Goal: Information Seeking & Learning: Find contact information

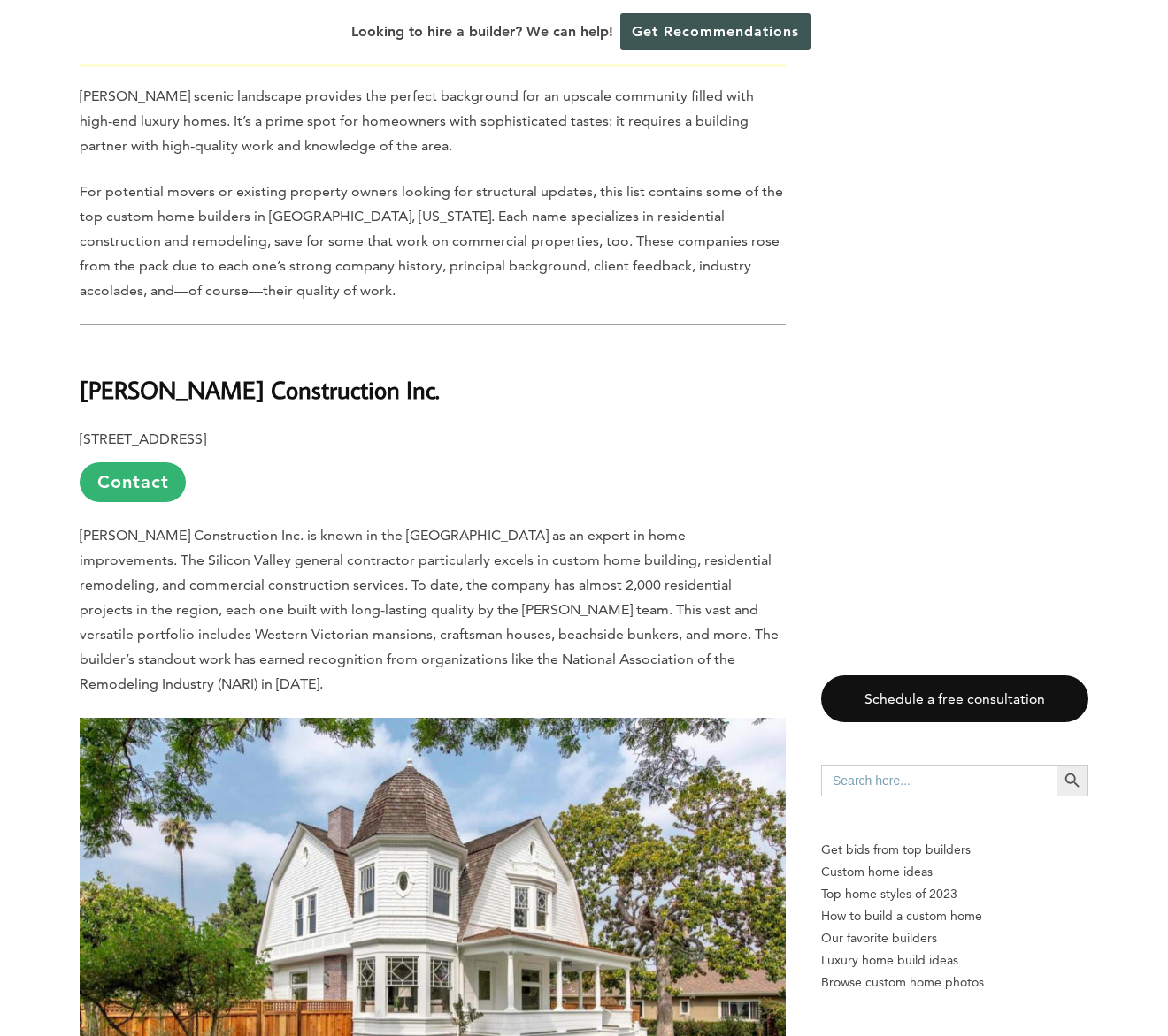
scroll to position [1015, 0]
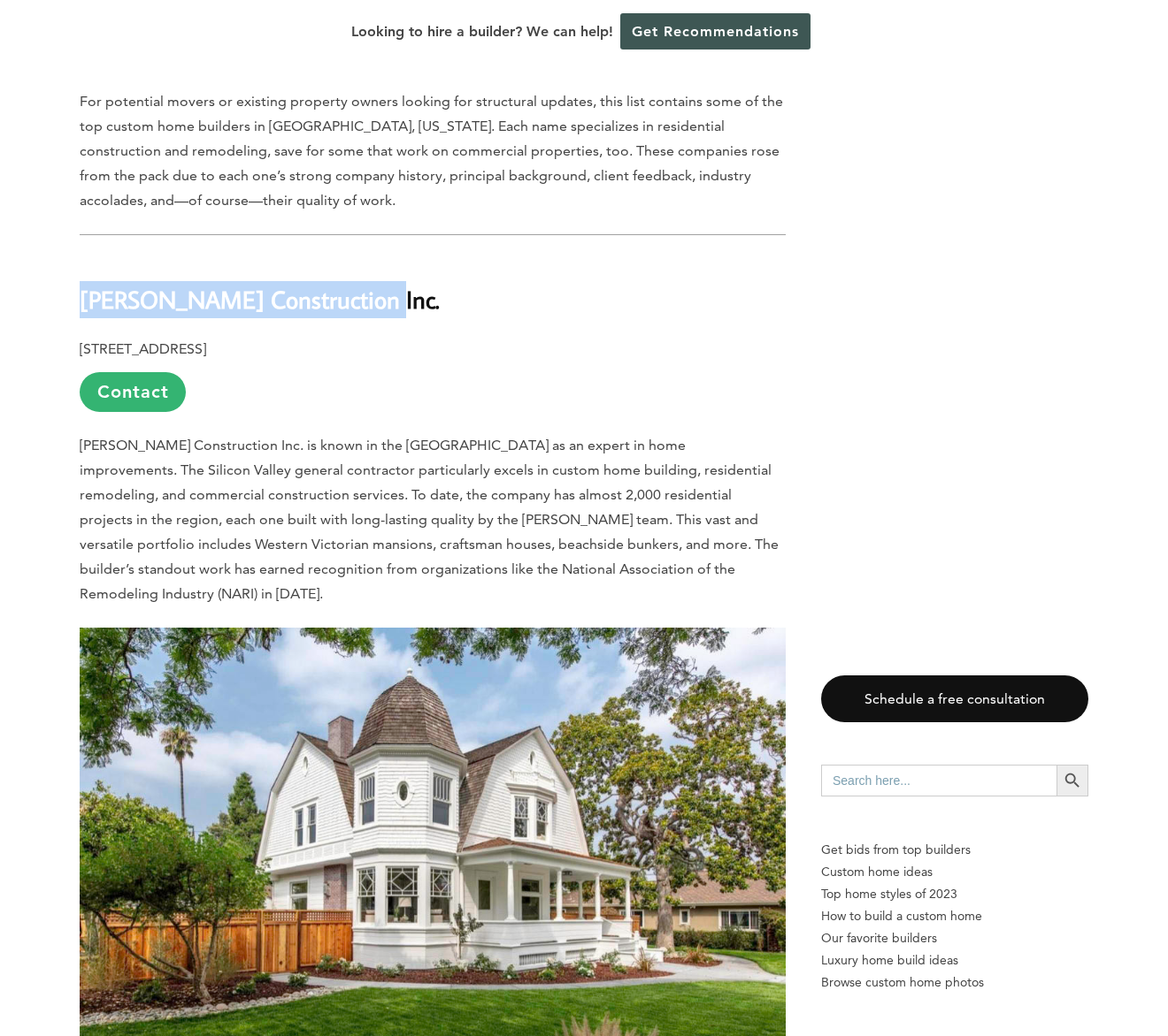
drag, startPoint x: 360, startPoint y: 262, endPoint x: 84, endPoint y: 262, distance: 276.0
click at [84, 262] on h2 "[PERSON_NAME] Construction Inc." at bounding box center [432, 287] width 706 height 61
copy b "[PERSON_NAME] Construction Inc."
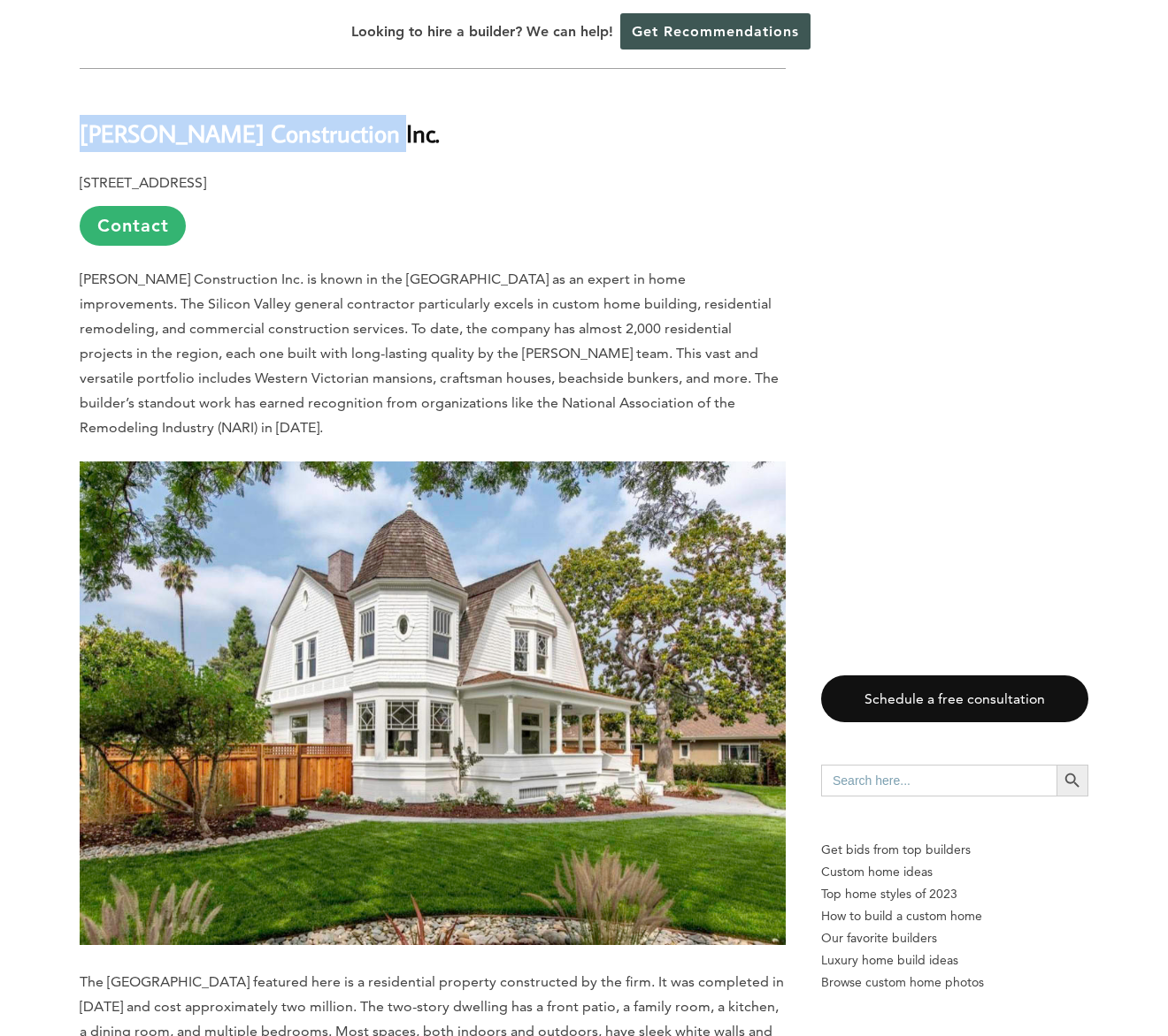
scroll to position [1820, 0]
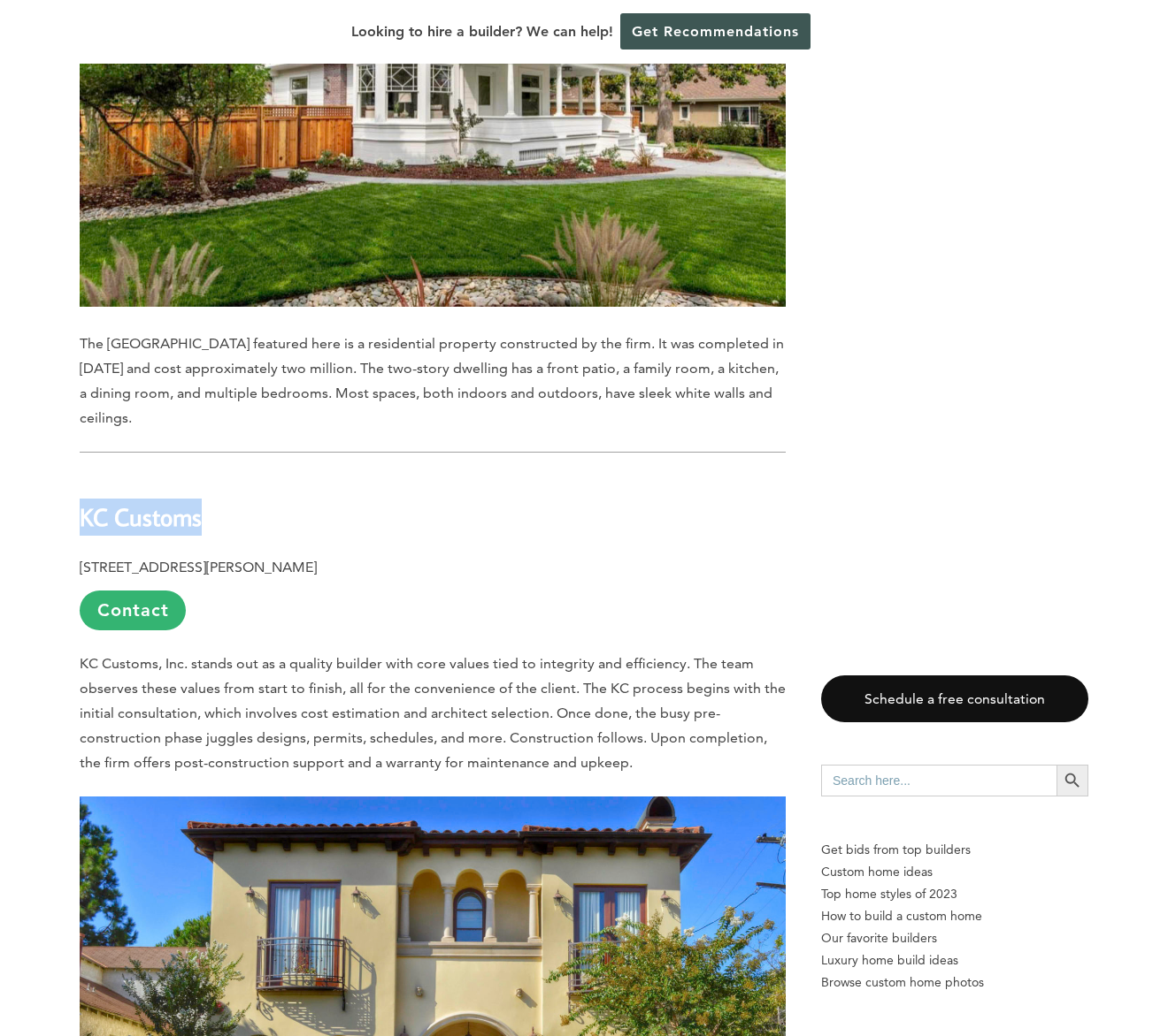
drag, startPoint x: 81, startPoint y: 448, endPoint x: 209, endPoint y: 451, distance: 128.0
click at [209, 474] on h2 "KC Customs" at bounding box center [432, 505] width 706 height 61
copy b "KC Customs"
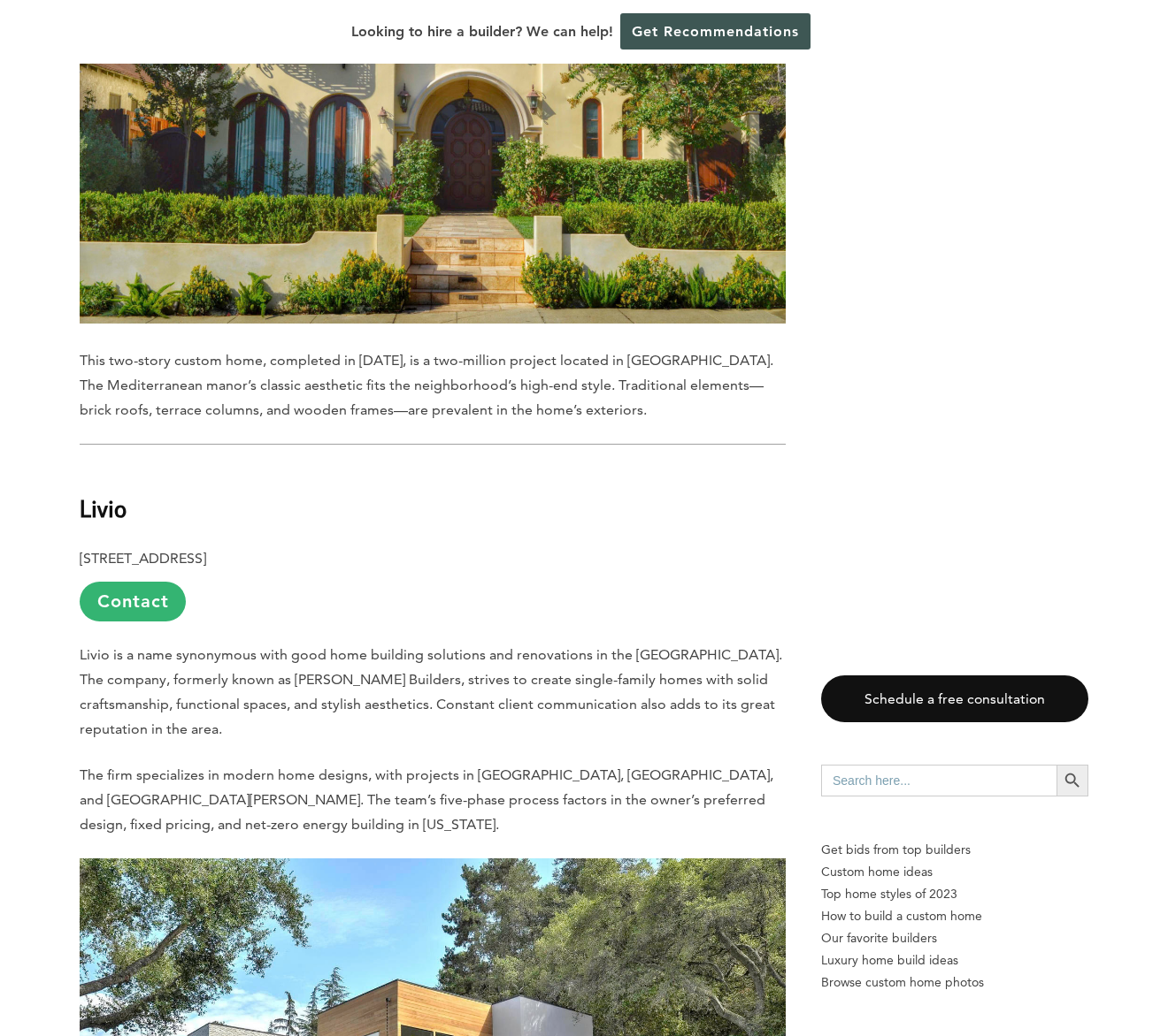
scroll to position [2774, 0]
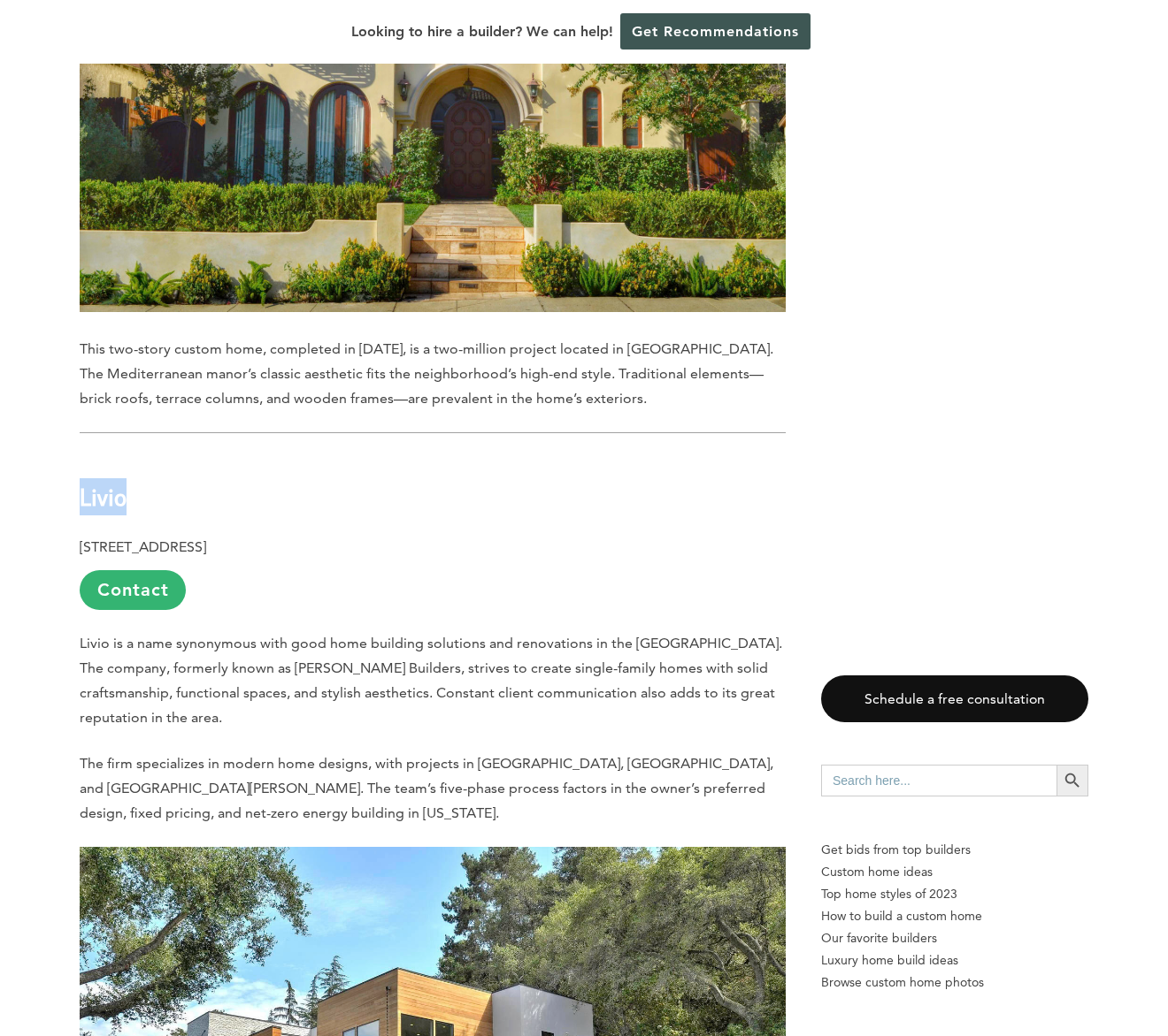
drag, startPoint x: 125, startPoint y: 432, endPoint x: 82, endPoint y: 432, distance: 43.0
click at [82, 481] on b "Livio" at bounding box center [102, 496] width 47 height 31
copy b "Livio"
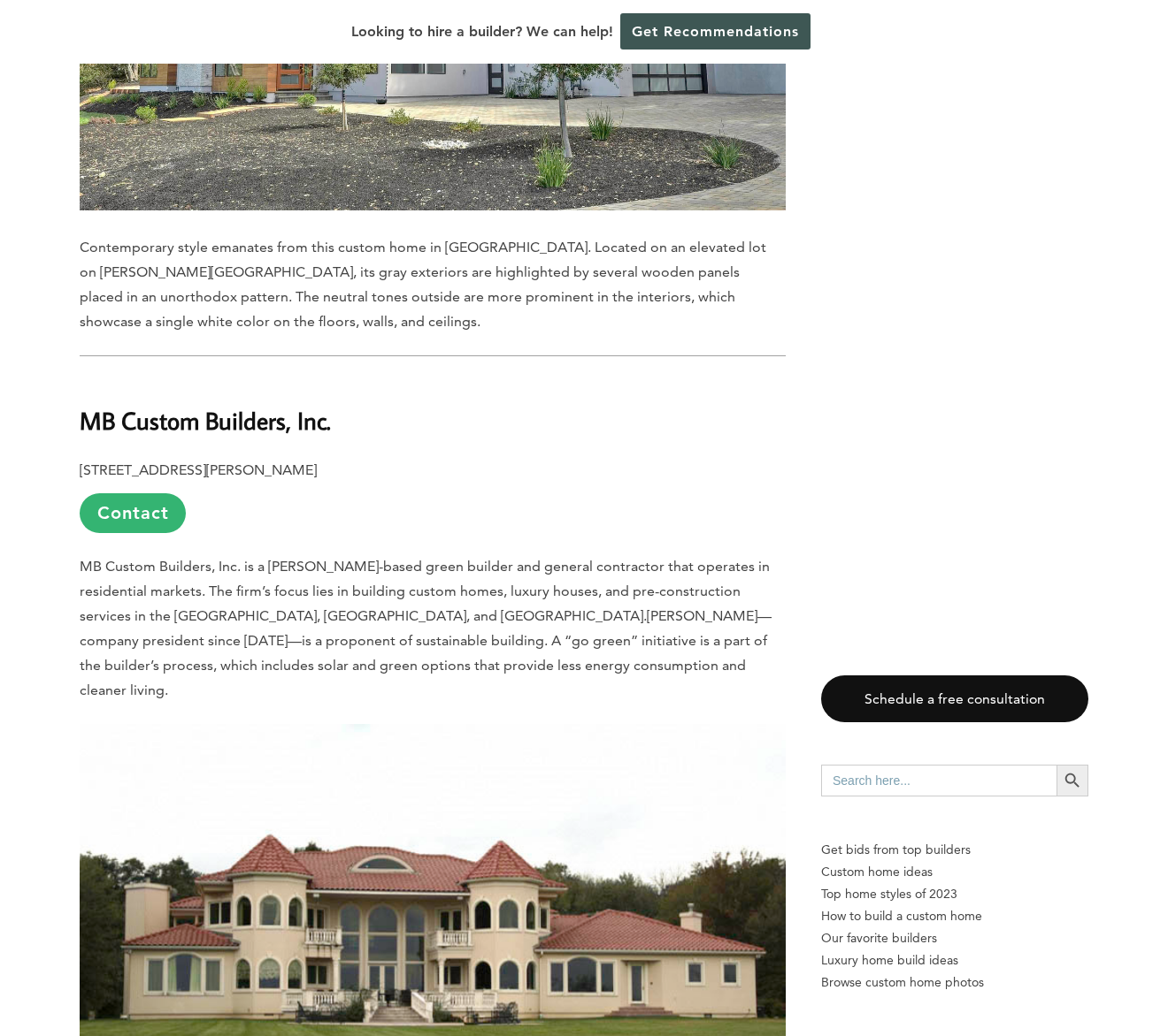
scroll to position [3903, 0]
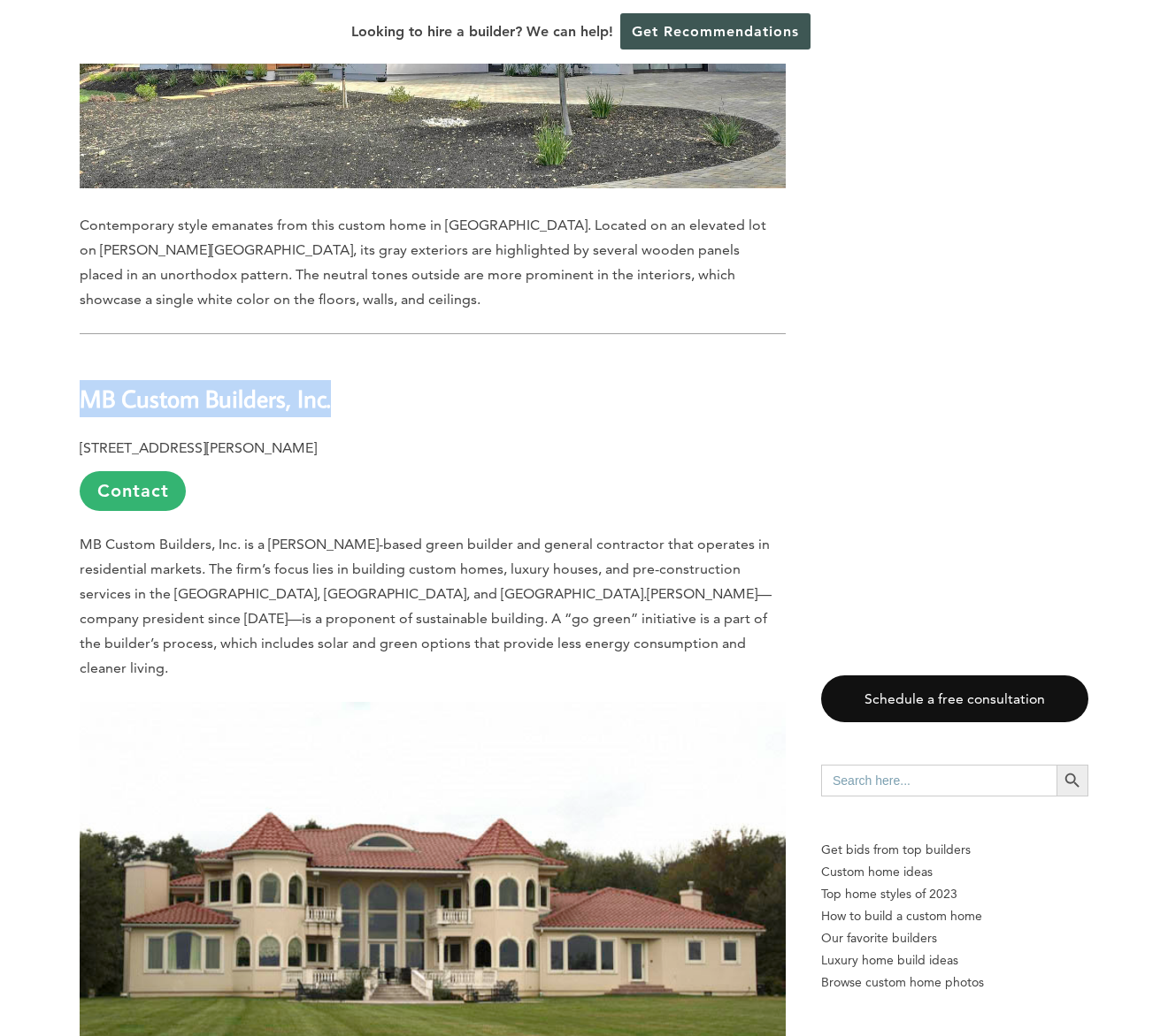
drag, startPoint x: 344, startPoint y: 317, endPoint x: 84, endPoint y: 322, distance: 260.0
click at [84, 355] on h2 "MB Custom Builders, Inc." at bounding box center [432, 386] width 706 height 61
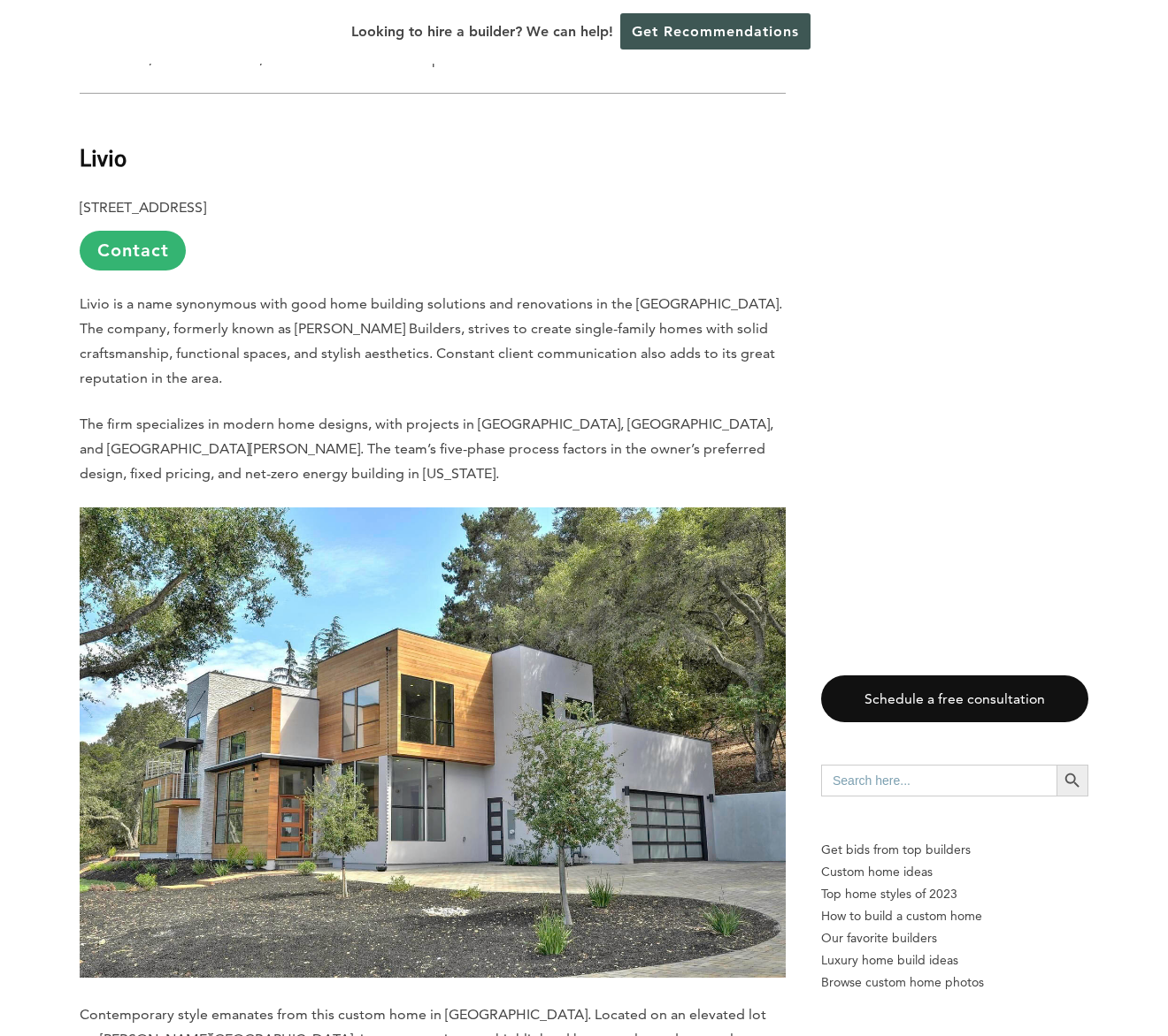
scroll to position [3112, 0]
drag, startPoint x: 442, startPoint y: 141, endPoint x: 74, endPoint y: 149, distance: 368.1
click at [74, 149] on div "Last updated on [DATE] 06:36 am [PERSON_NAME] scenic landscape provides the per…" at bounding box center [584, 612] width 1065 height 5561
copy p "[STREET_ADDRESS]"
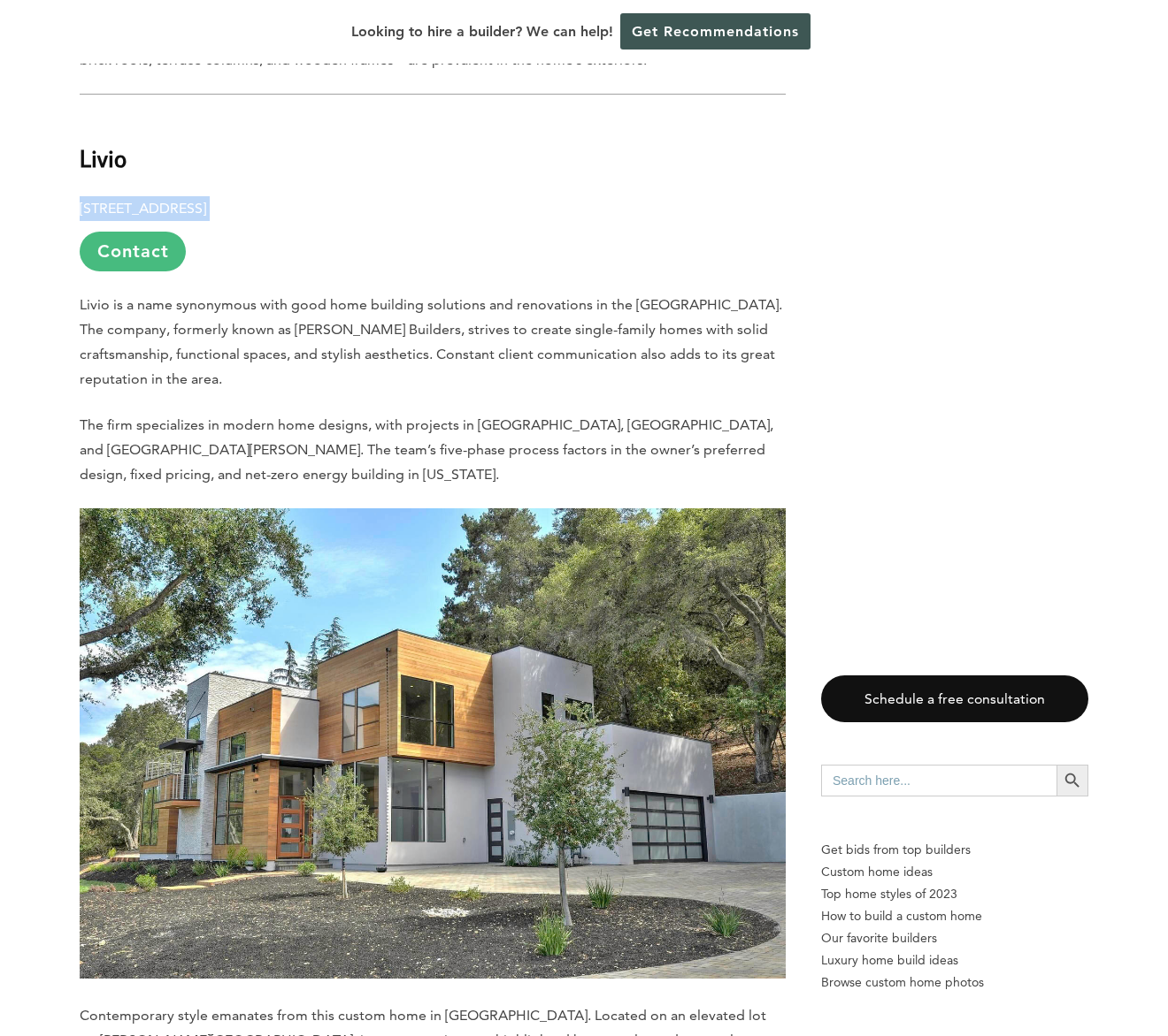
click at [146, 232] on link "Contact" at bounding box center [132, 251] width 106 height 40
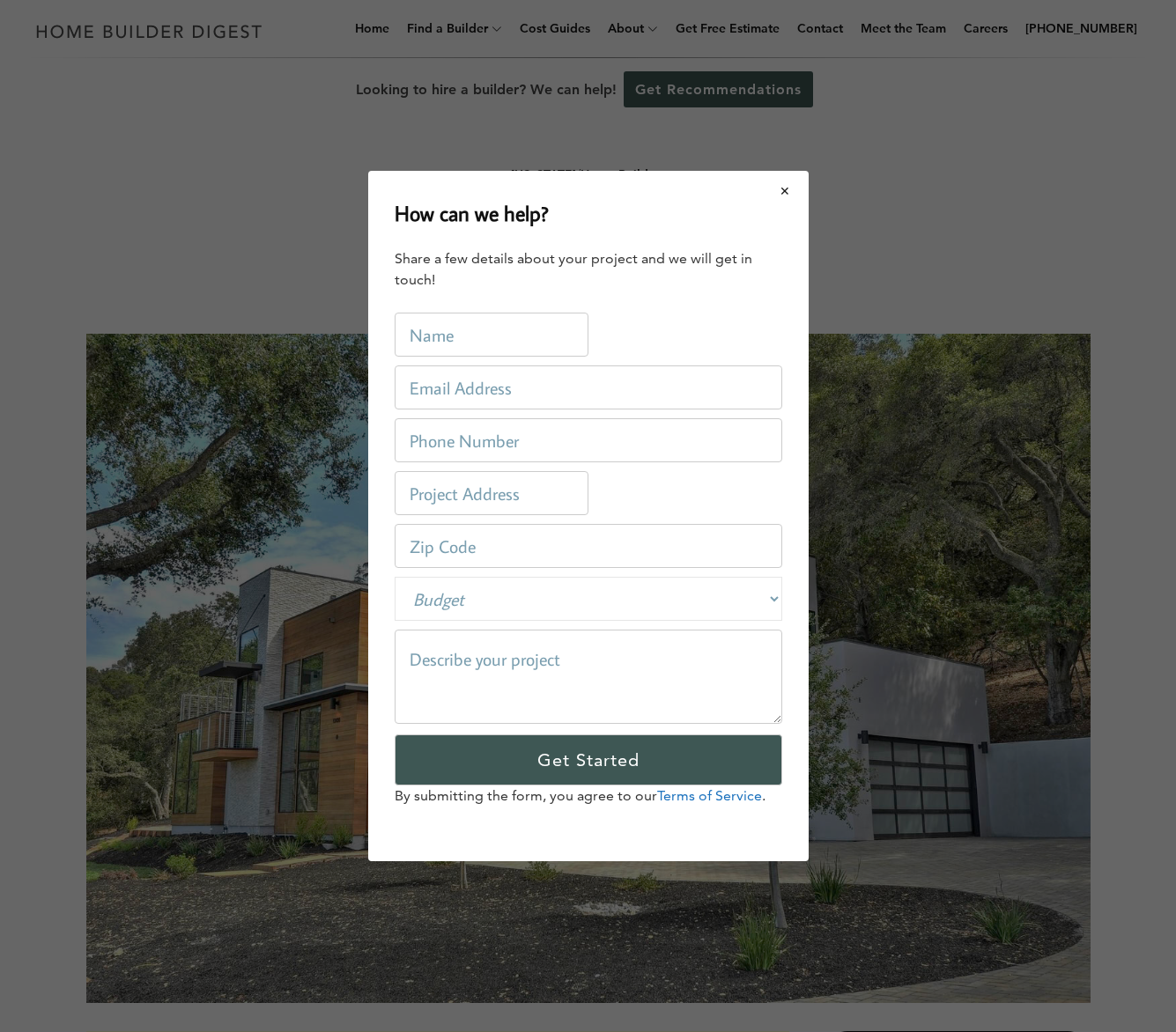
click at [786, 191] on button "Close modal" at bounding box center [785, 191] width 46 height 37
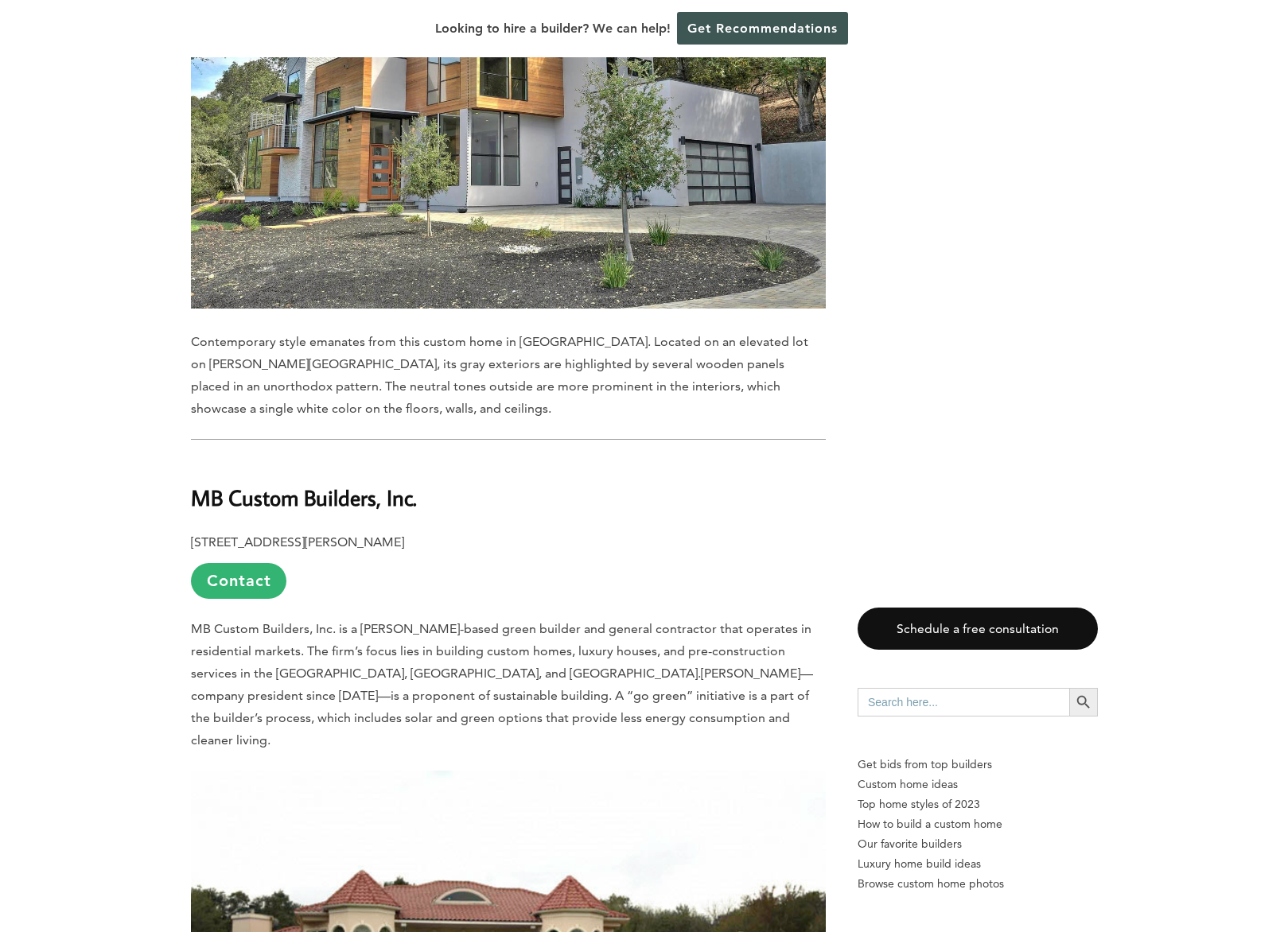
scroll to position [3537, 0]
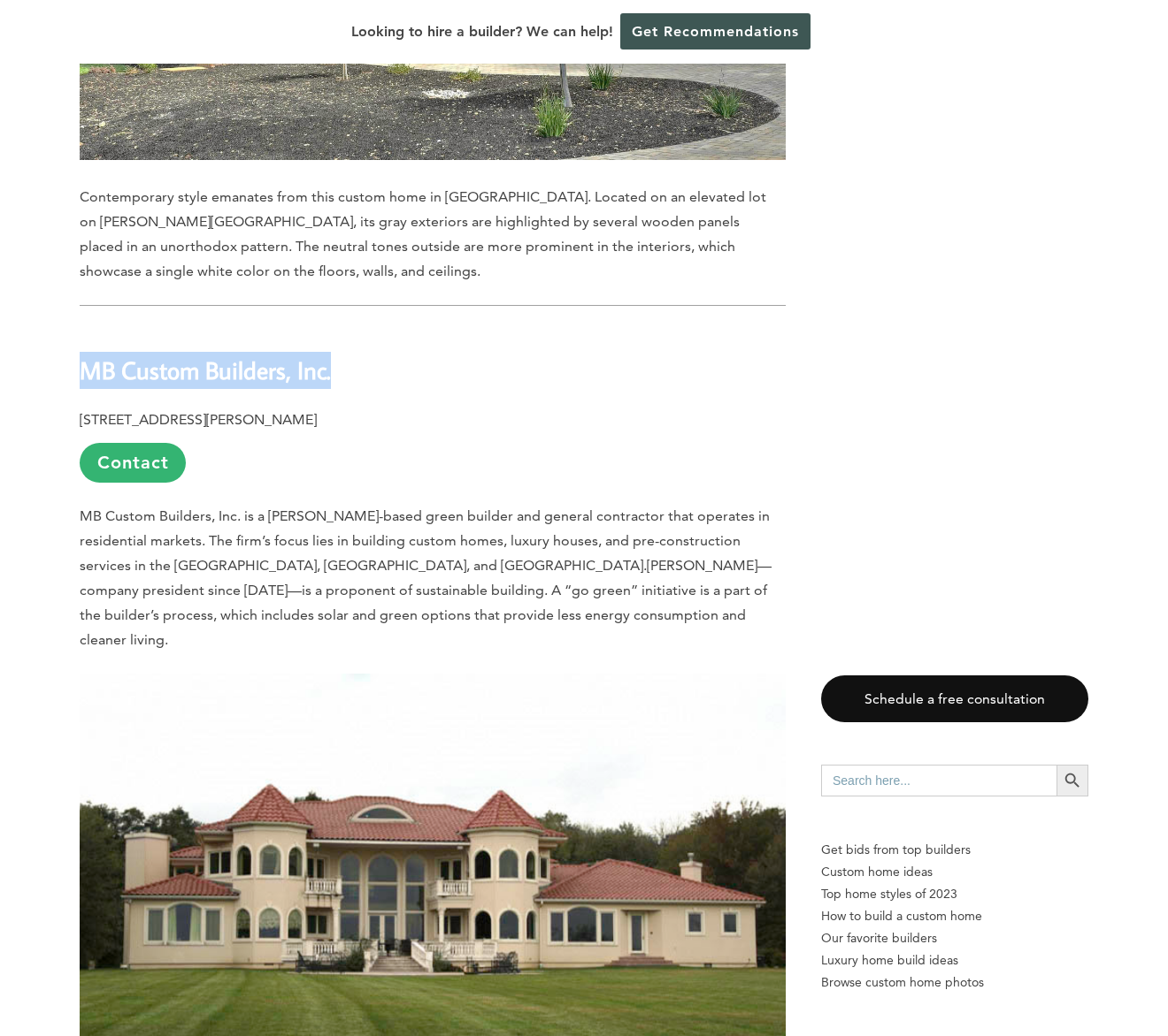
drag, startPoint x: 335, startPoint y: 280, endPoint x: 64, endPoint y: 284, distance: 271.0
copy b "MB Custom Builders, Inc."
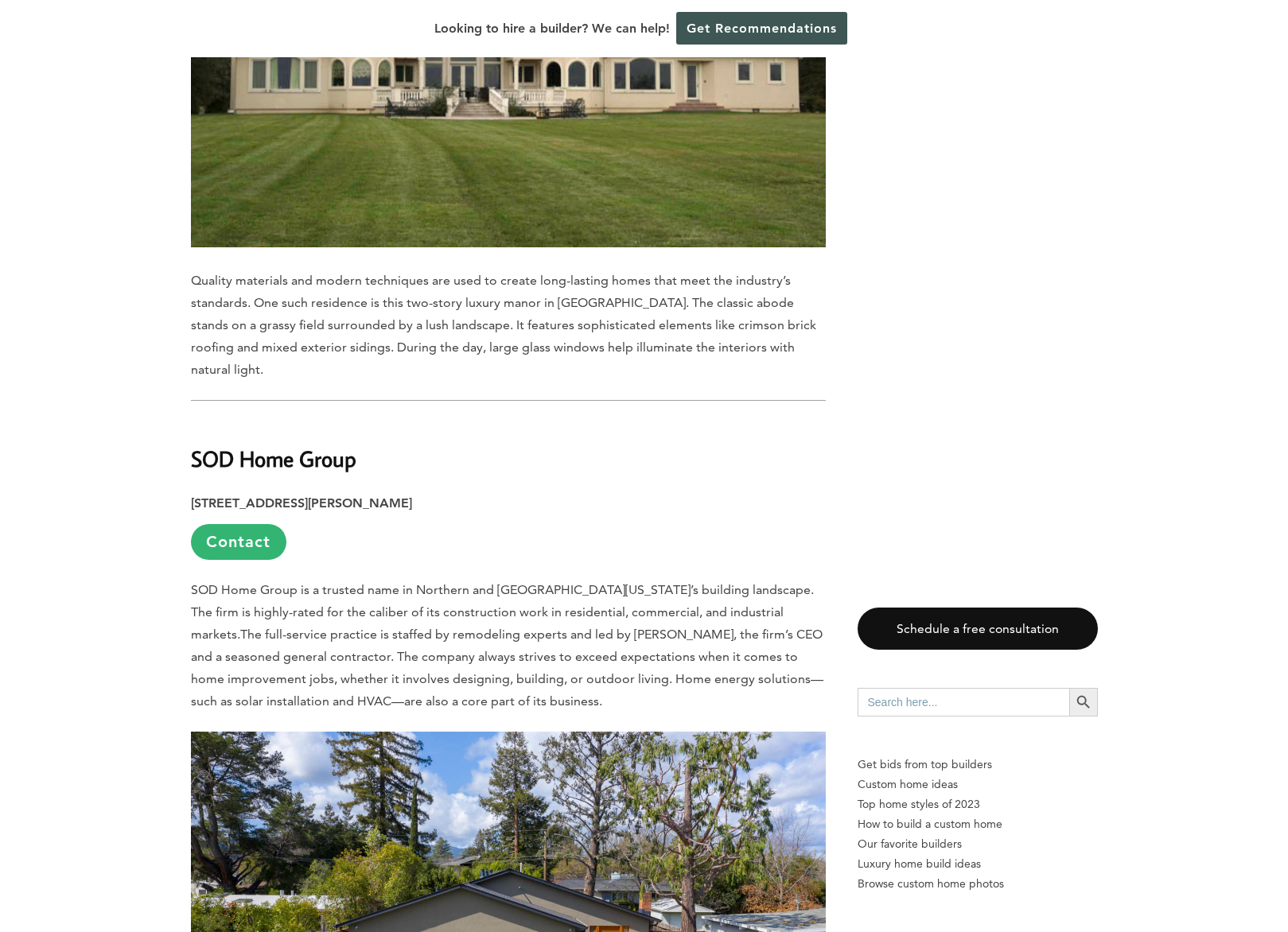
scroll to position [4411, 0]
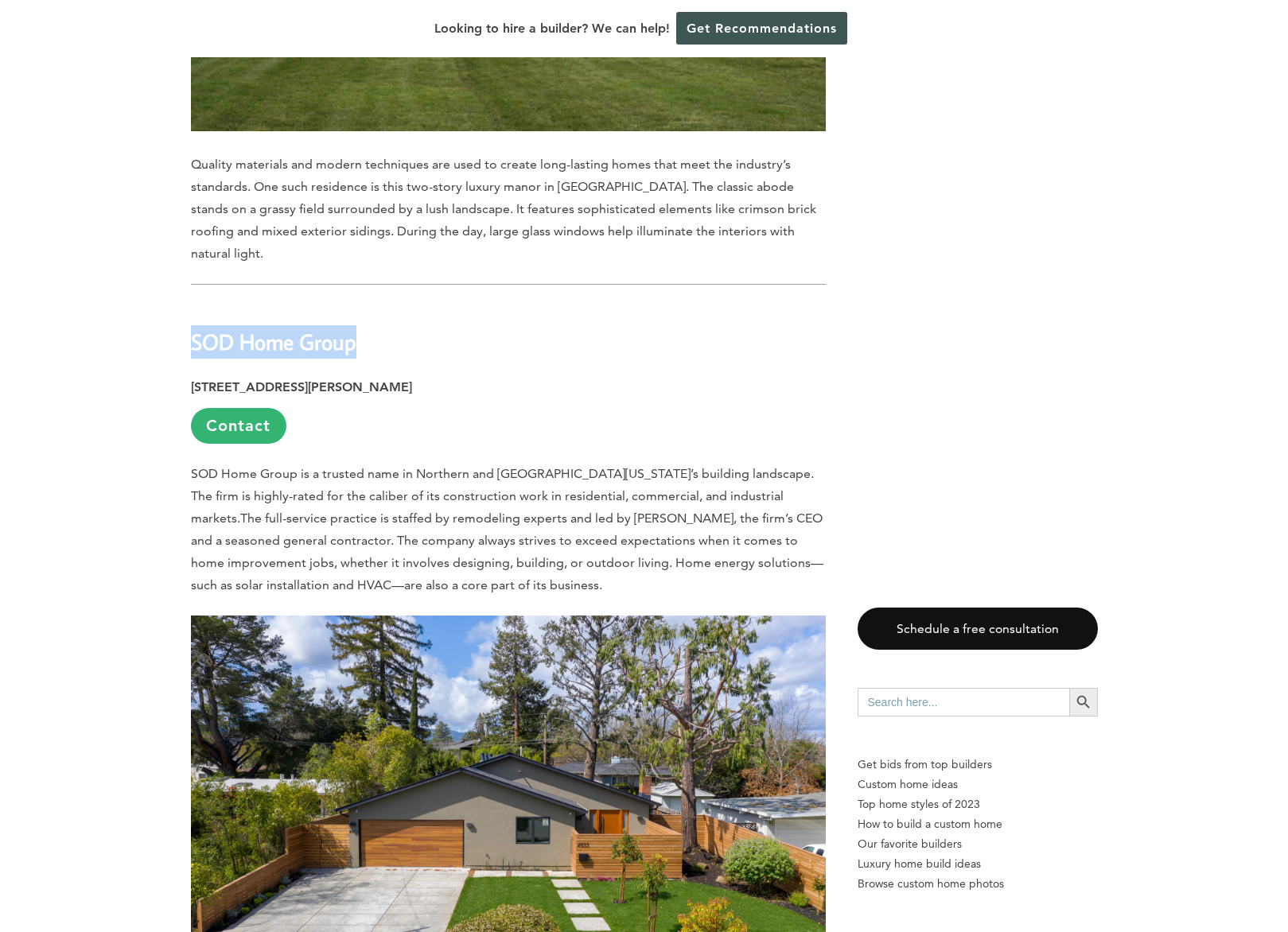
drag, startPoint x: 363, startPoint y: 213, endPoint x: 188, endPoint y: 215, distance: 175.0
copy b "SOD Home Group"
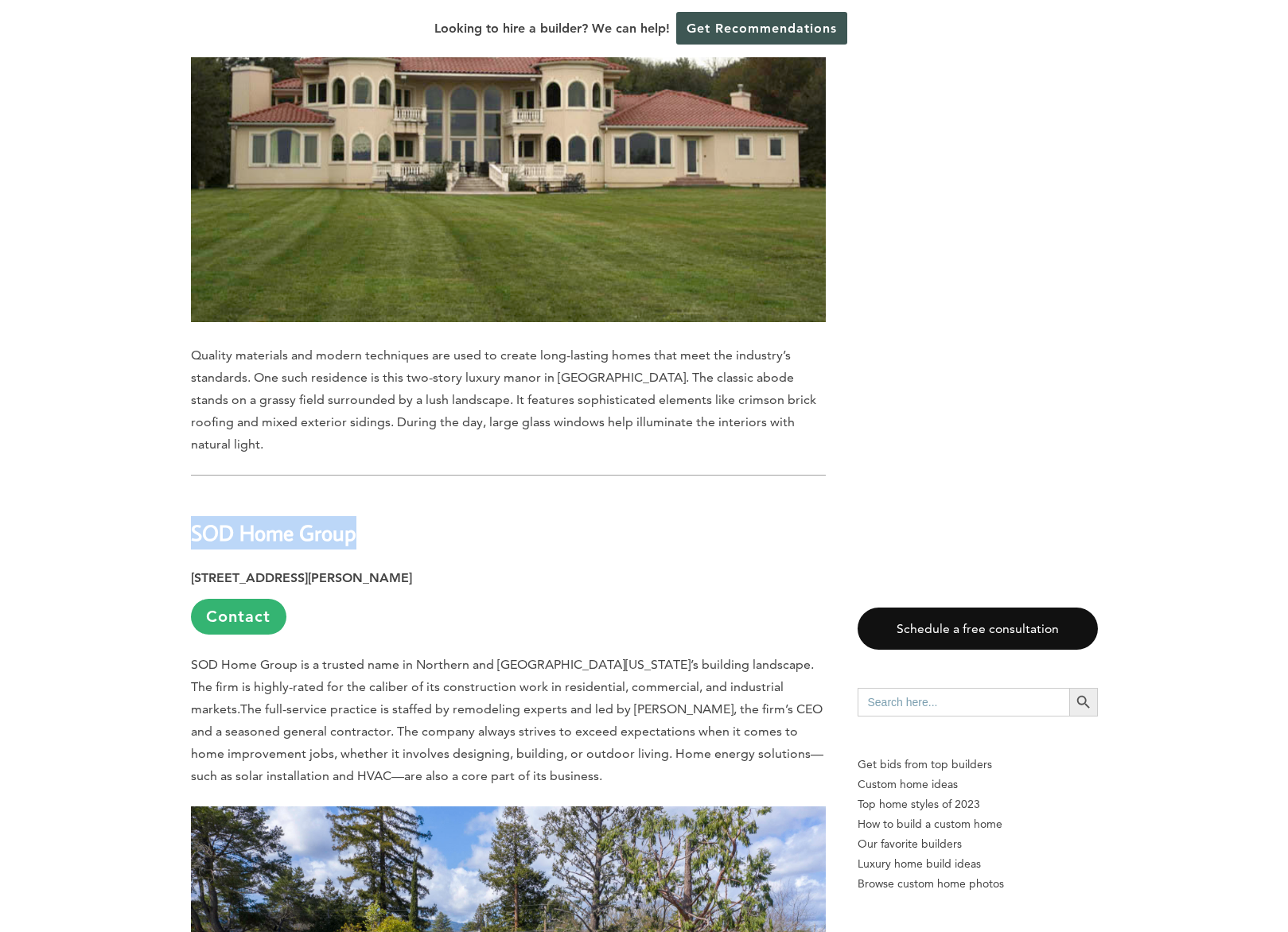
scroll to position [4227, 0]
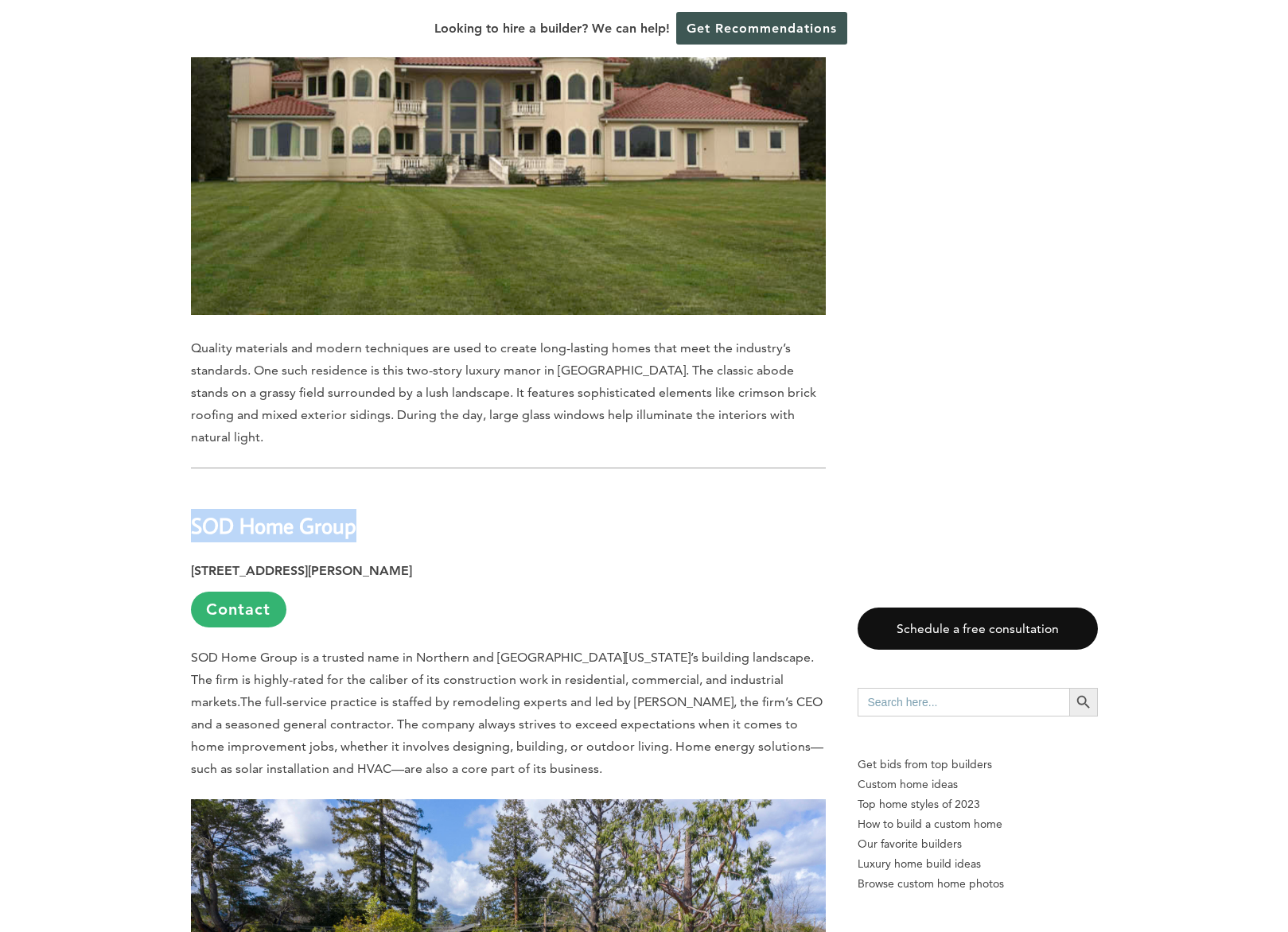
copy b "SOD Home Group"
click at [252, 592] on link "Contact" at bounding box center [238, 610] width 95 height 36
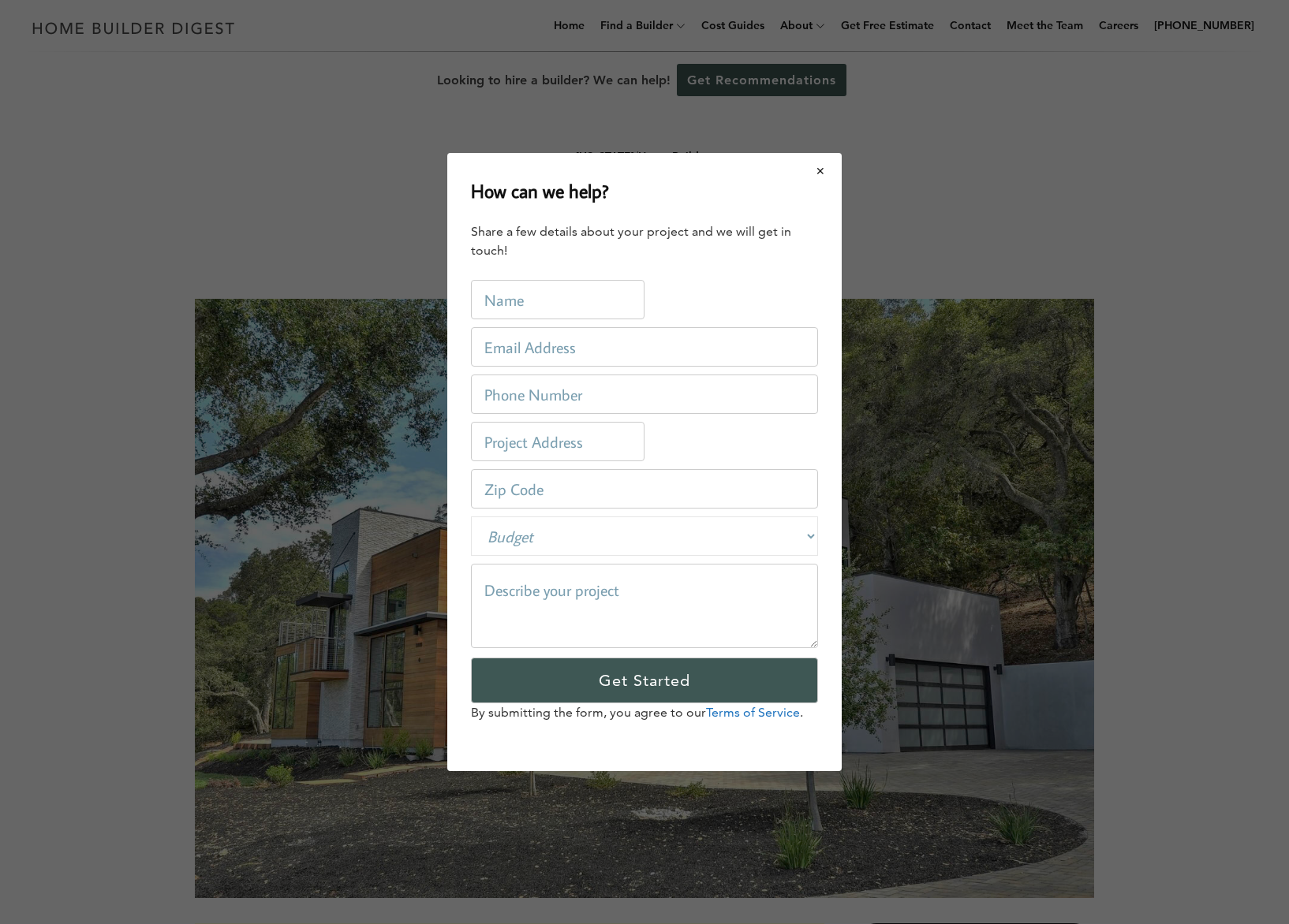
click at [827, 169] on button "Close modal" at bounding box center [820, 171] width 41 height 34
